Goal: Find specific page/section: Find specific page/section

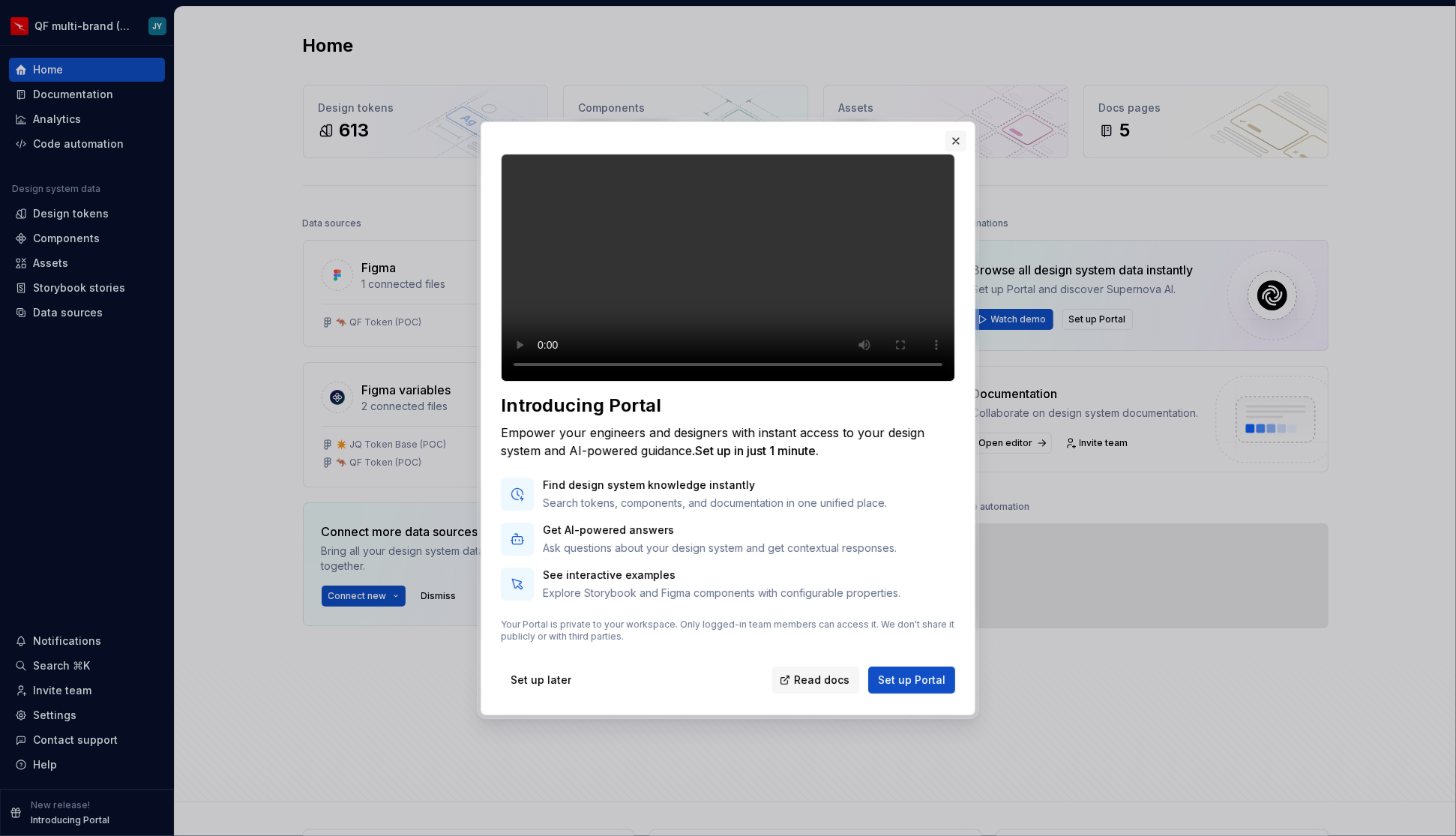
click at [953, 131] on button "button" at bounding box center [956, 141] width 21 height 21
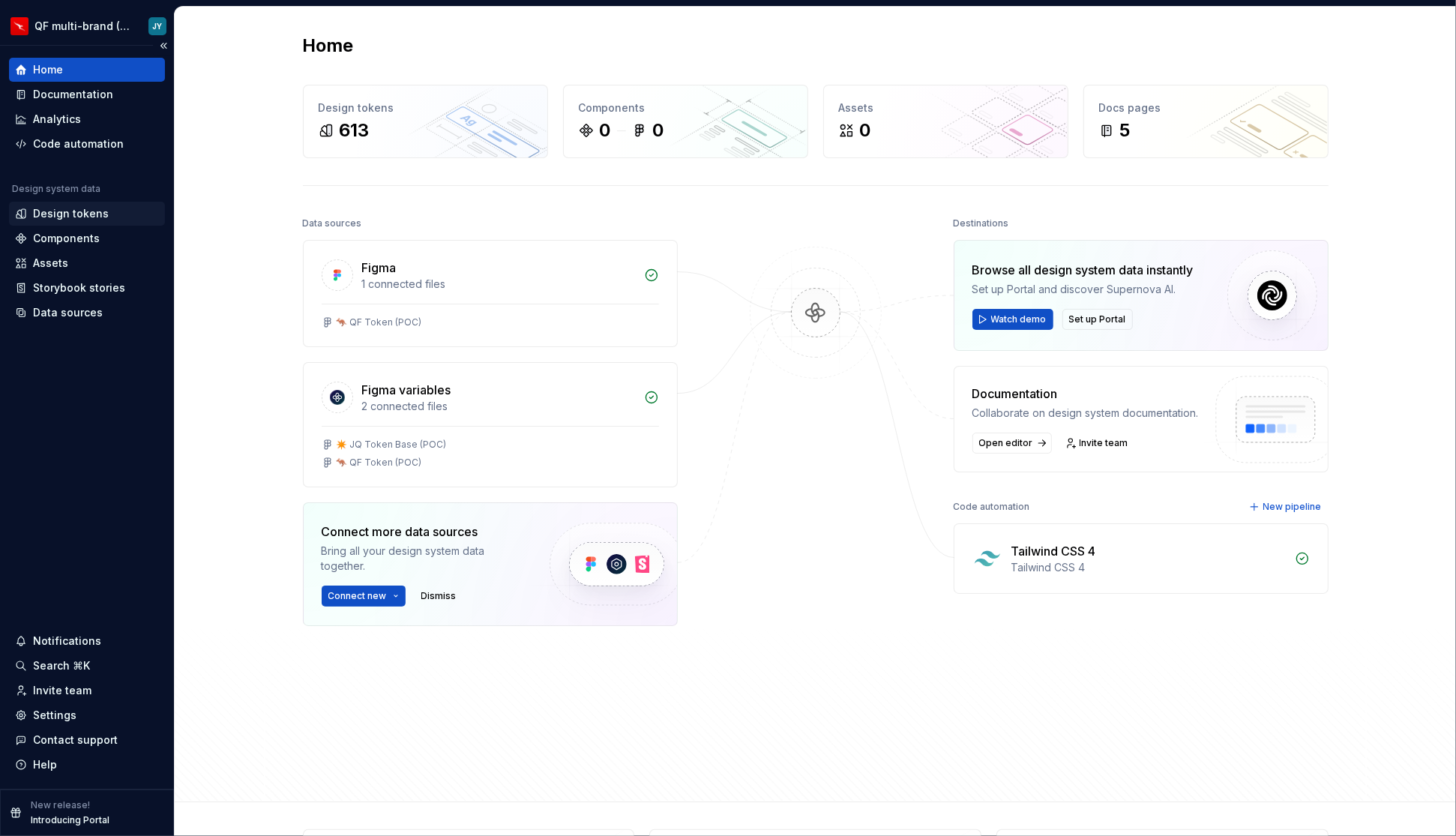
click at [88, 217] on div "Design tokens" at bounding box center [71, 214] width 76 height 15
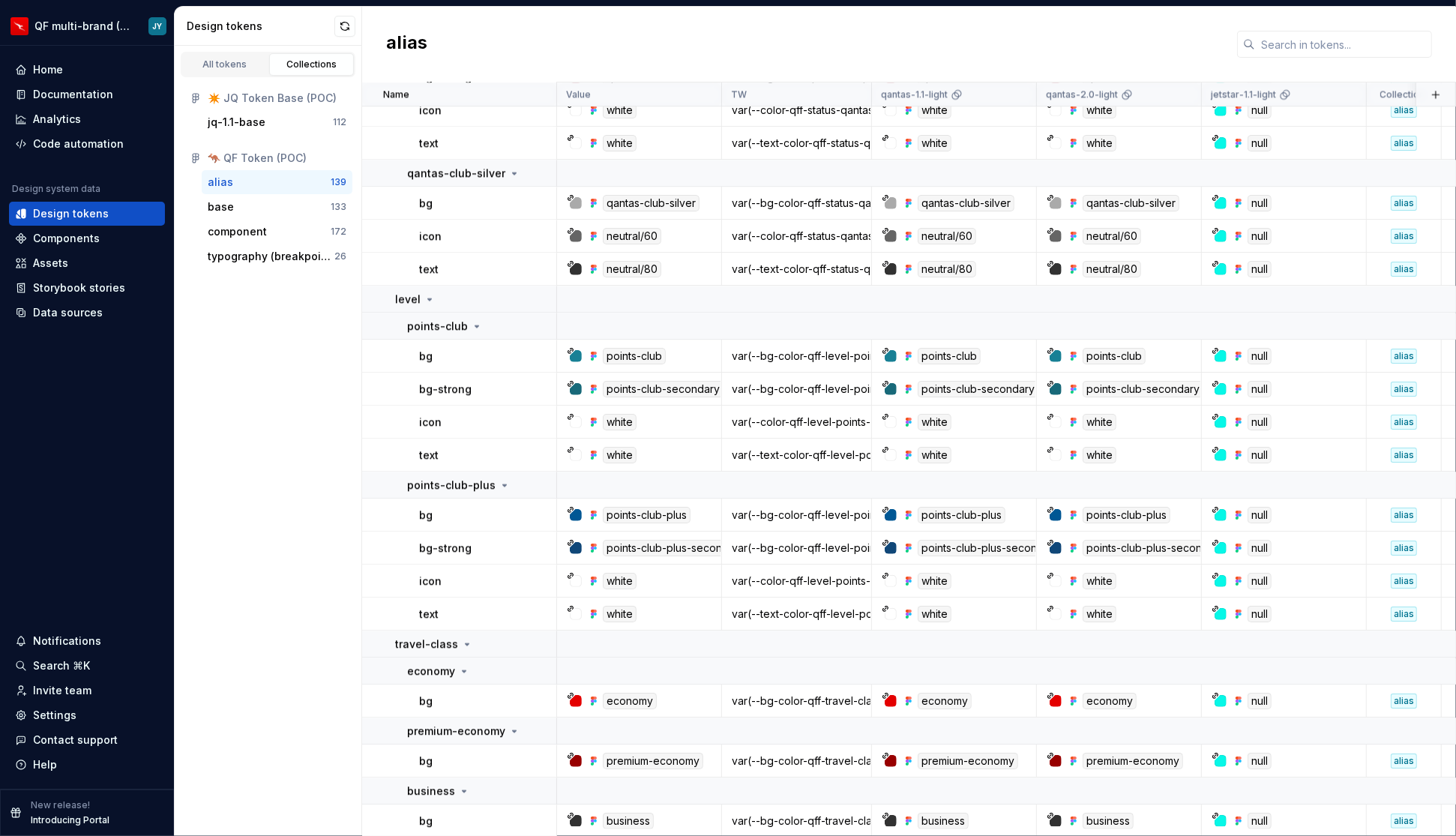
scroll to position [4720, 0]
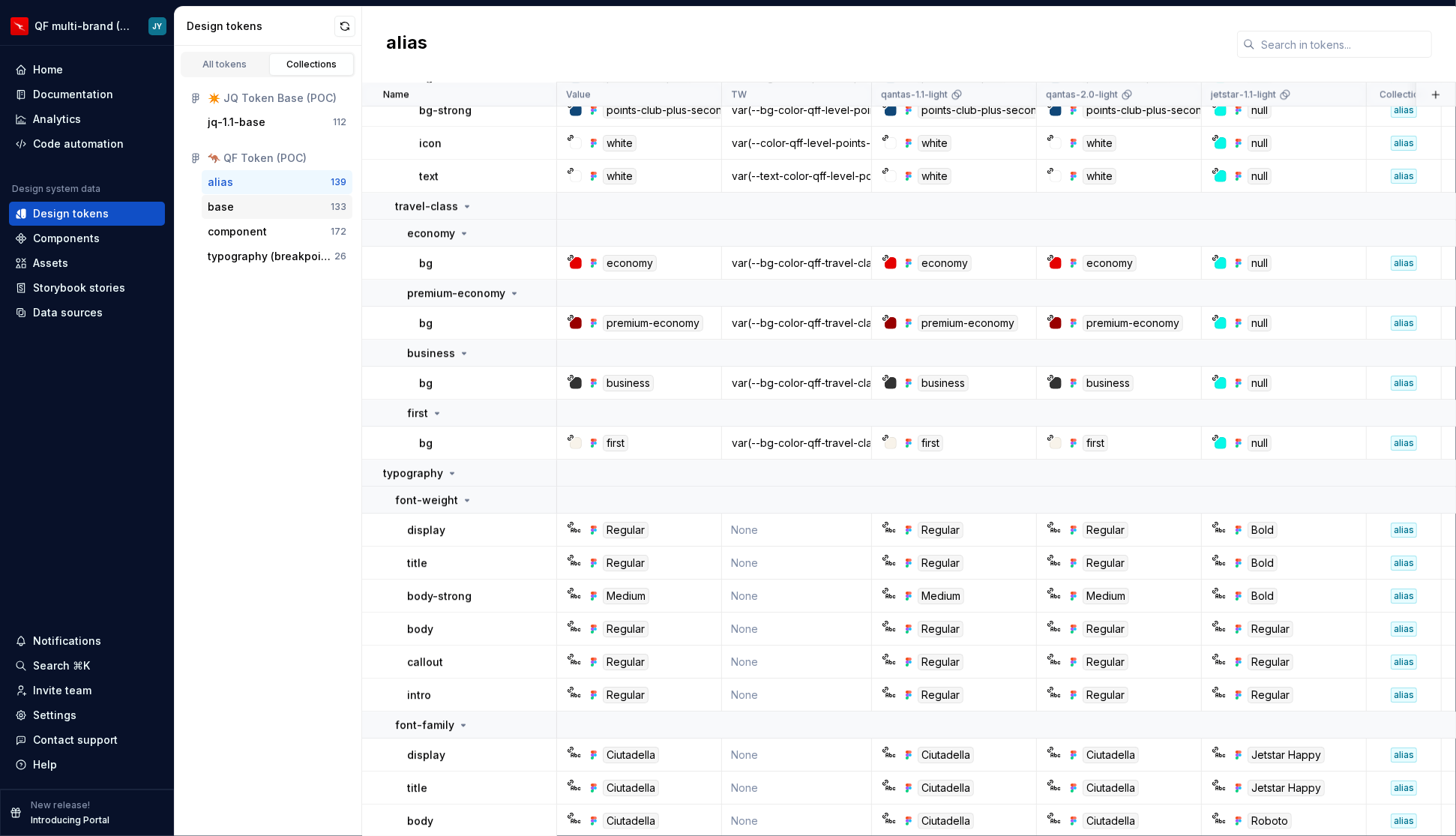
click at [255, 200] on div "base" at bounding box center [269, 207] width 123 height 15
